Goal: Information Seeking & Learning: Learn about a topic

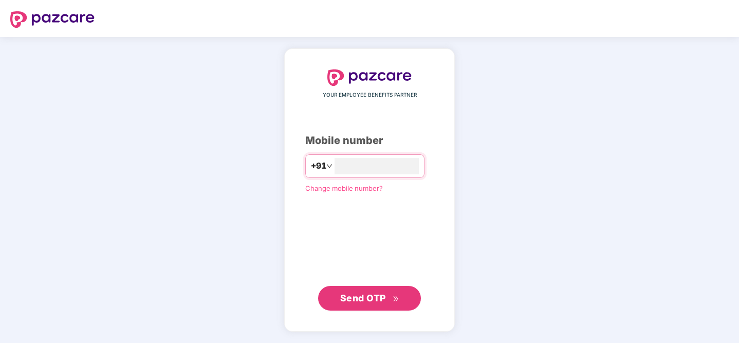
type input "**********"
click at [359, 295] on span "Send OTP" at bounding box center [363, 297] width 46 height 11
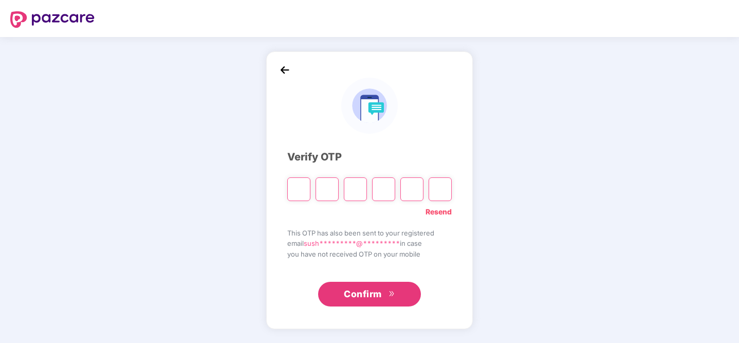
type input "*"
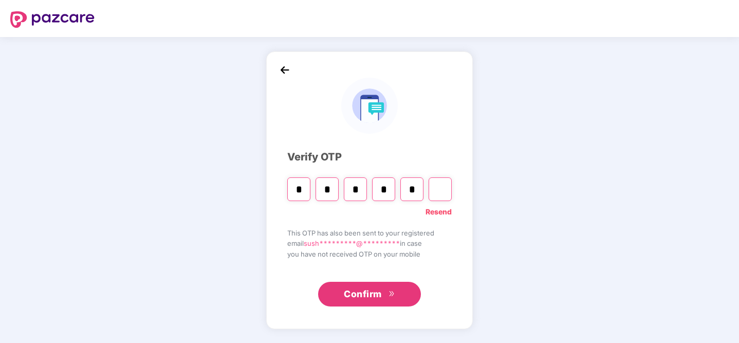
type input "*"
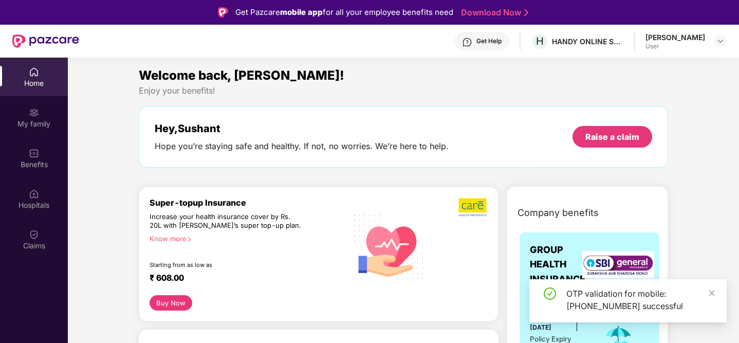
scroll to position [42, 0]
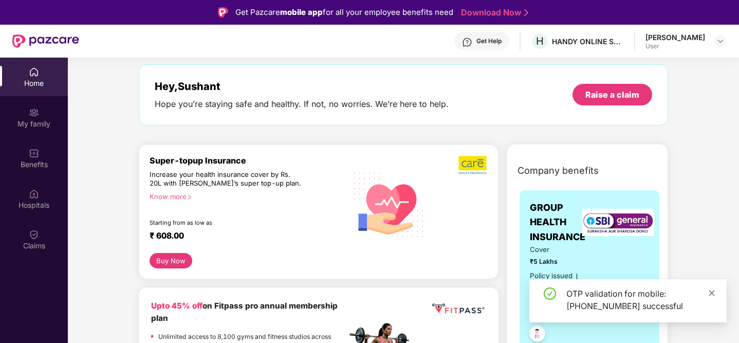
click at [713, 293] on icon "close" at bounding box center [711, 292] width 7 height 7
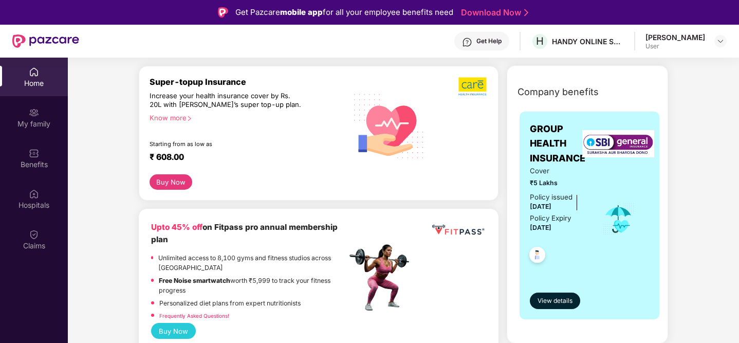
scroll to position [142, 0]
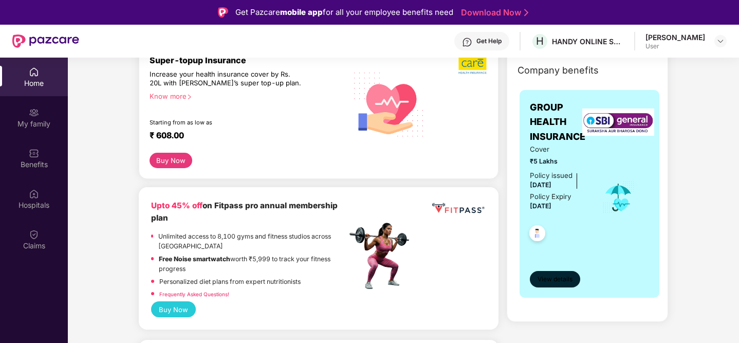
click at [556, 276] on span "View details" at bounding box center [554, 279] width 35 height 10
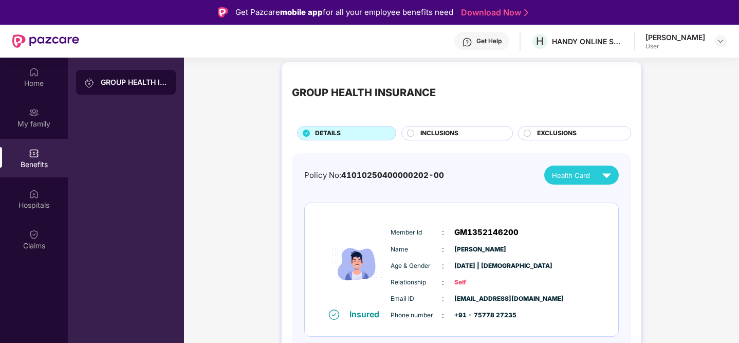
scroll to position [10, 0]
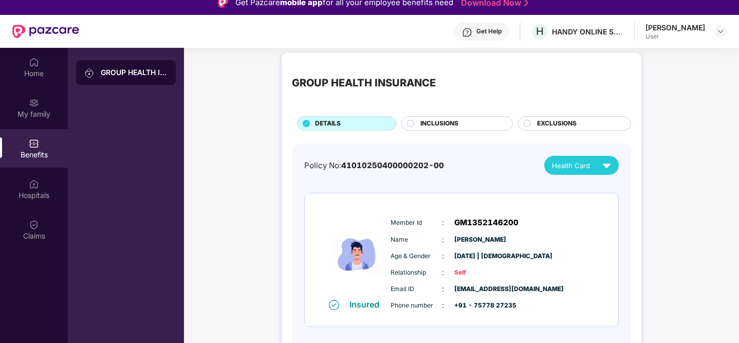
click at [451, 119] on span "INCLUSIONS" at bounding box center [439, 124] width 38 height 10
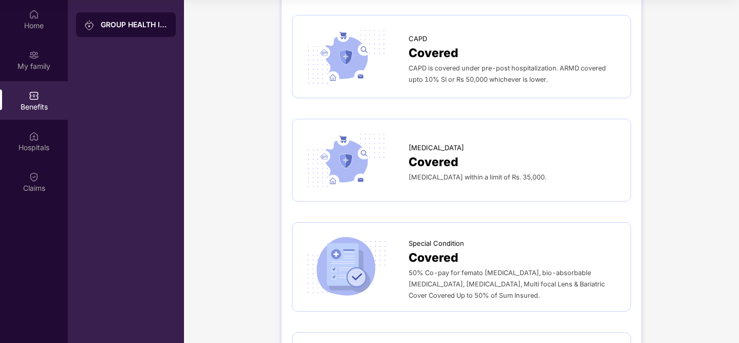
scroll to position [1549, 0]
click at [499, 157] on div "Covered" at bounding box center [514, 162] width 212 height 18
click at [399, 159] on div at bounding box center [356, 160] width 106 height 61
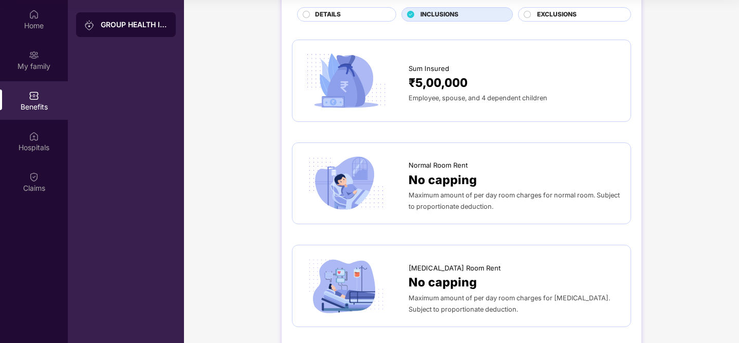
scroll to position [0, 0]
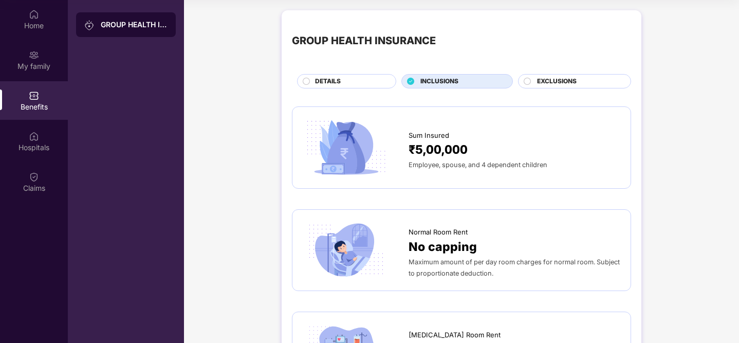
click at [543, 83] on span "EXCLUSIONS" at bounding box center [557, 82] width 40 height 10
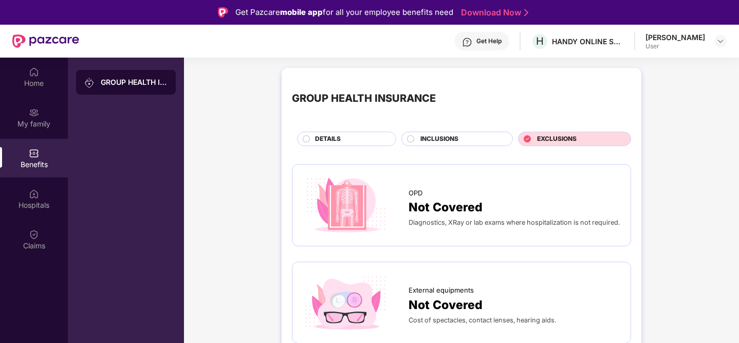
click at [423, 142] on span "INCLUSIONS" at bounding box center [439, 139] width 38 height 10
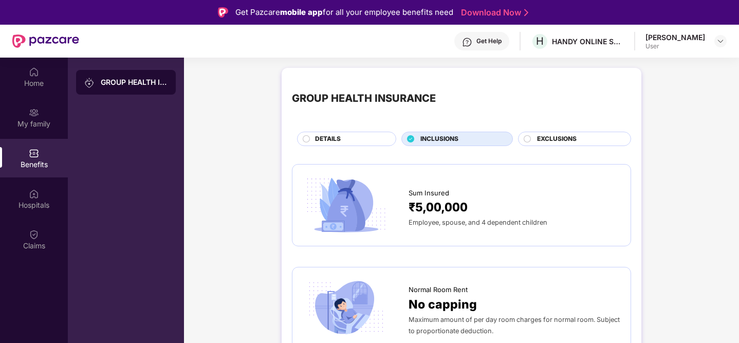
click at [340, 141] on span "DETAILS" at bounding box center [328, 139] width 26 height 10
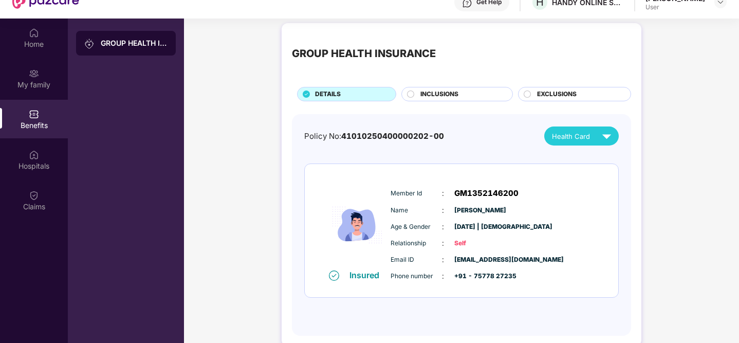
scroll to position [58, 0]
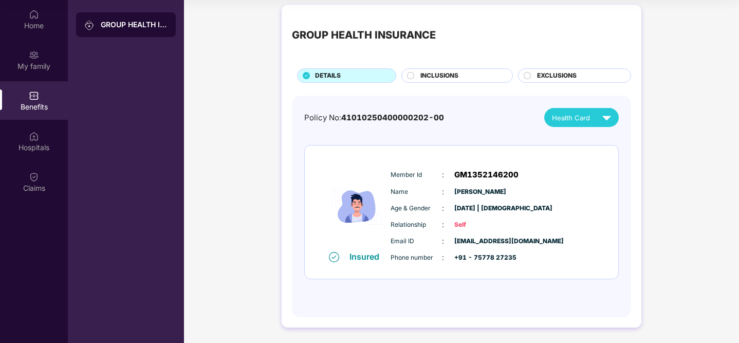
click at [32, 161] on div "Home My family Benefits Hospitals Claims" at bounding box center [34, 101] width 68 height 203
click at [33, 151] on div "Hospitals" at bounding box center [34, 147] width 68 height 10
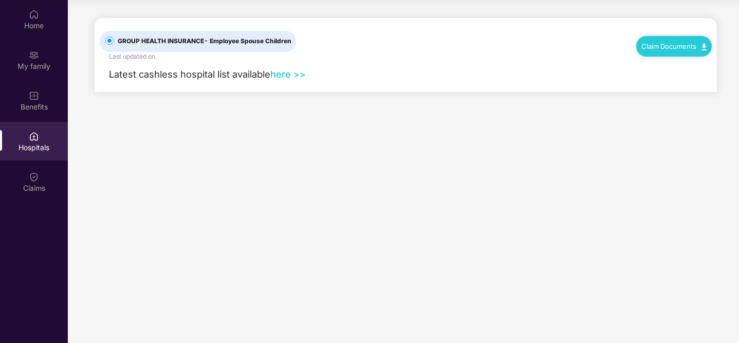
click at [290, 76] on link "here >>" at bounding box center [287, 73] width 35 height 11
click at [37, 58] on img at bounding box center [34, 55] width 10 height 10
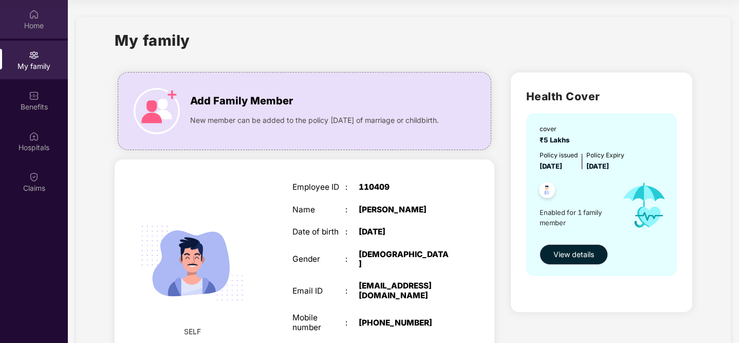
click at [25, 23] on div "Home" at bounding box center [34, 26] width 68 height 10
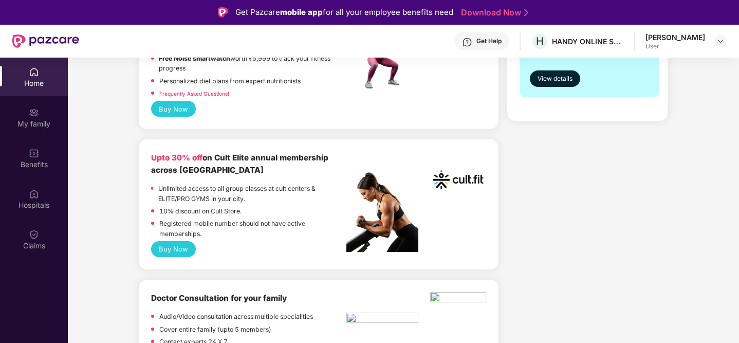
scroll to position [355, 0]
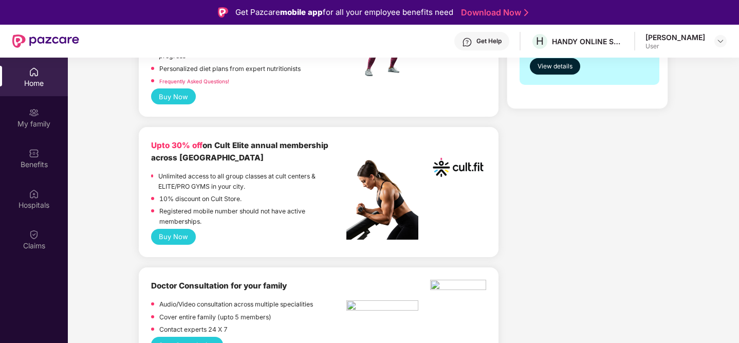
click at [175, 239] on button "Buy Now" at bounding box center [173, 237] width 45 height 16
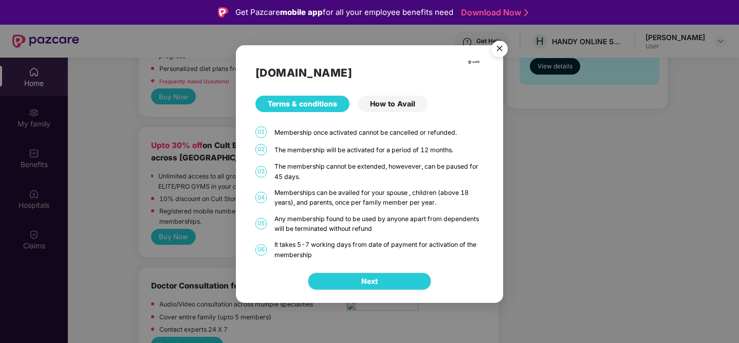
click at [496, 48] on img "Close" at bounding box center [499, 50] width 29 height 29
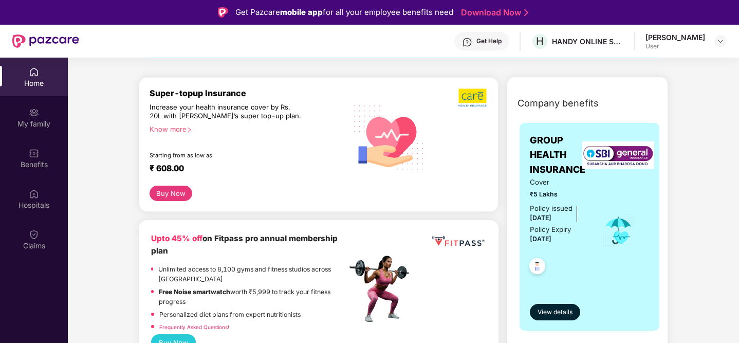
scroll to position [103, 0]
